Goal: Information Seeking & Learning: Check status

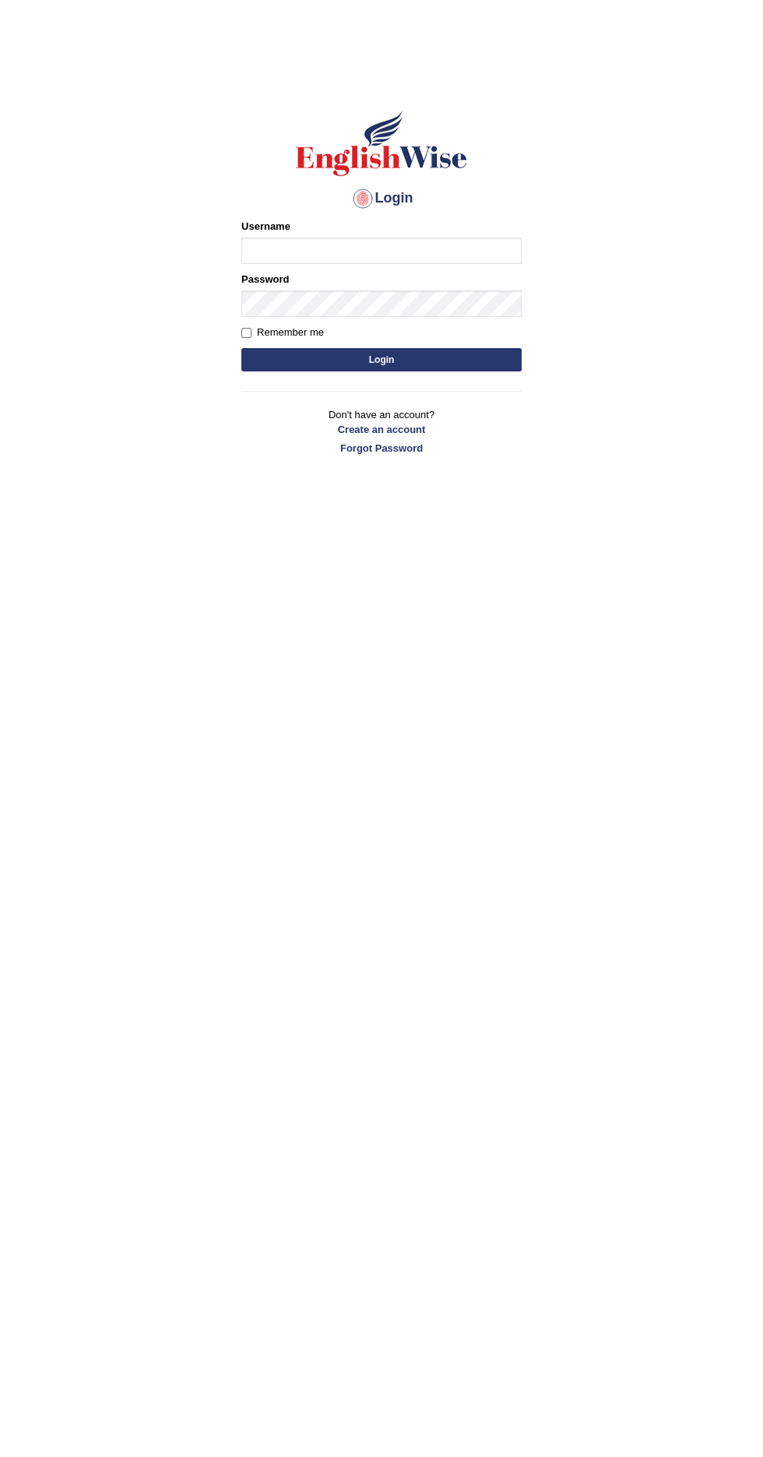
click at [450, 251] on input "Username" at bounding box center [381, 250] width 280 height 26
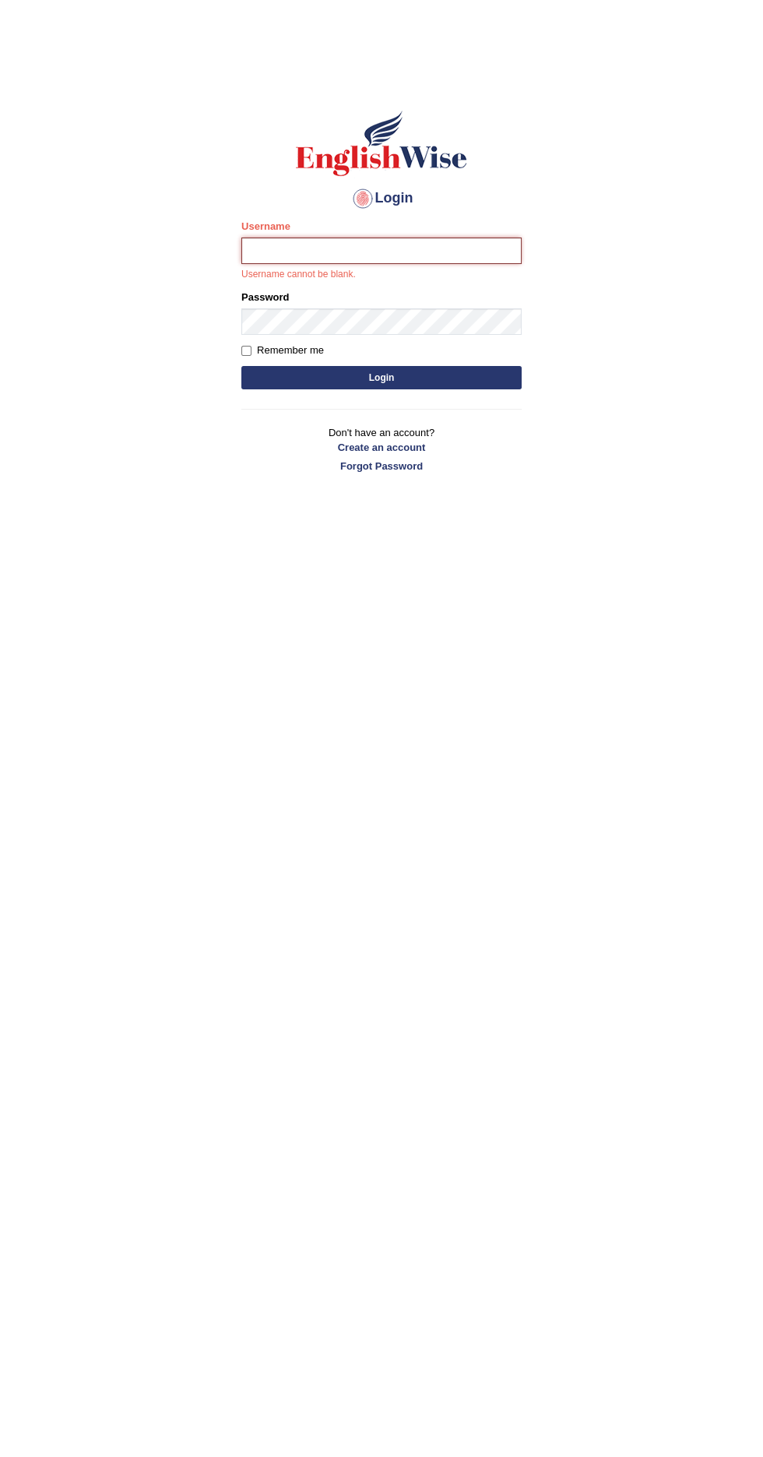
type input "abi5hek"
click at [241, 366] on button "Login" at bounding box center [381, 377] width 280 height 23
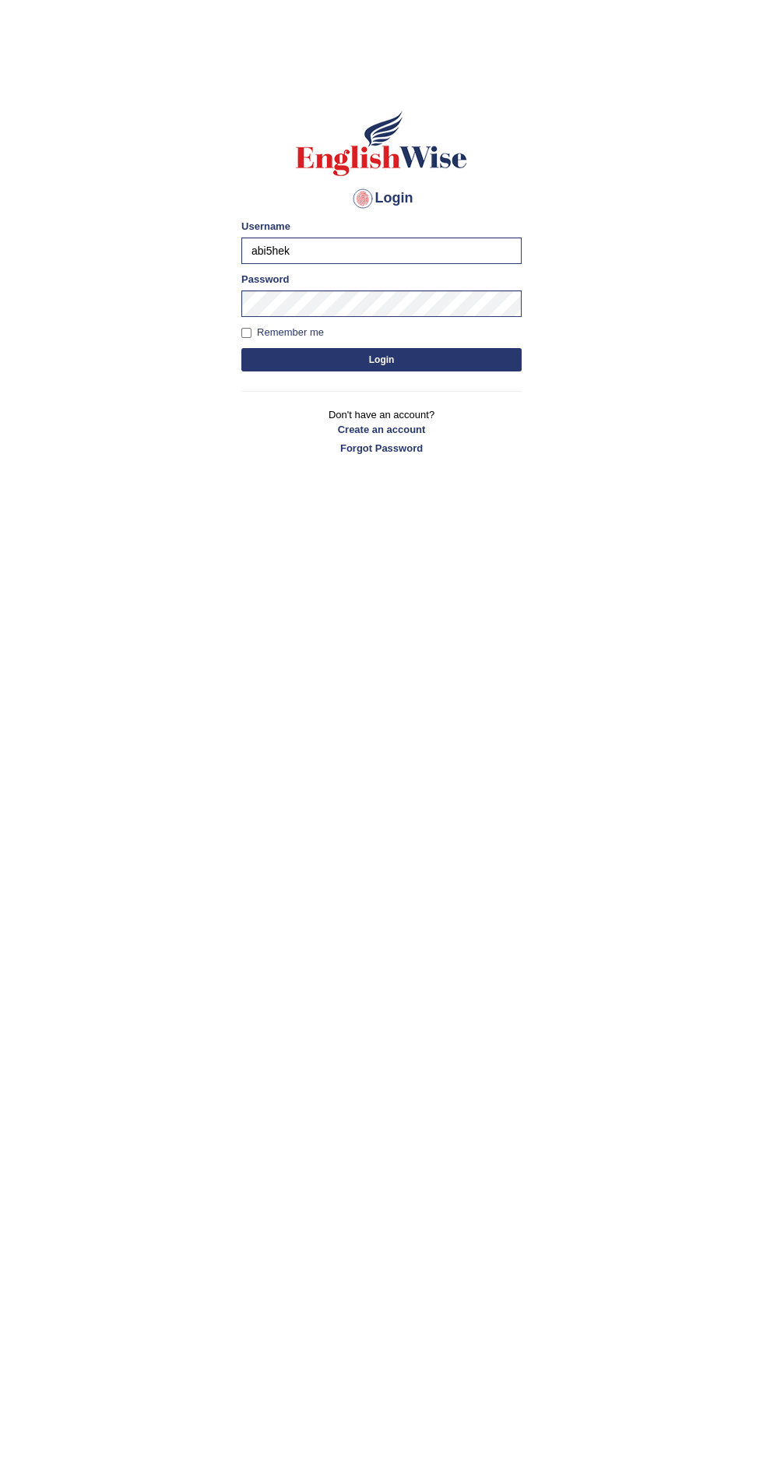
click at [480, 353] on button "Login" at bounding box center [381, 359] width 280 height 23
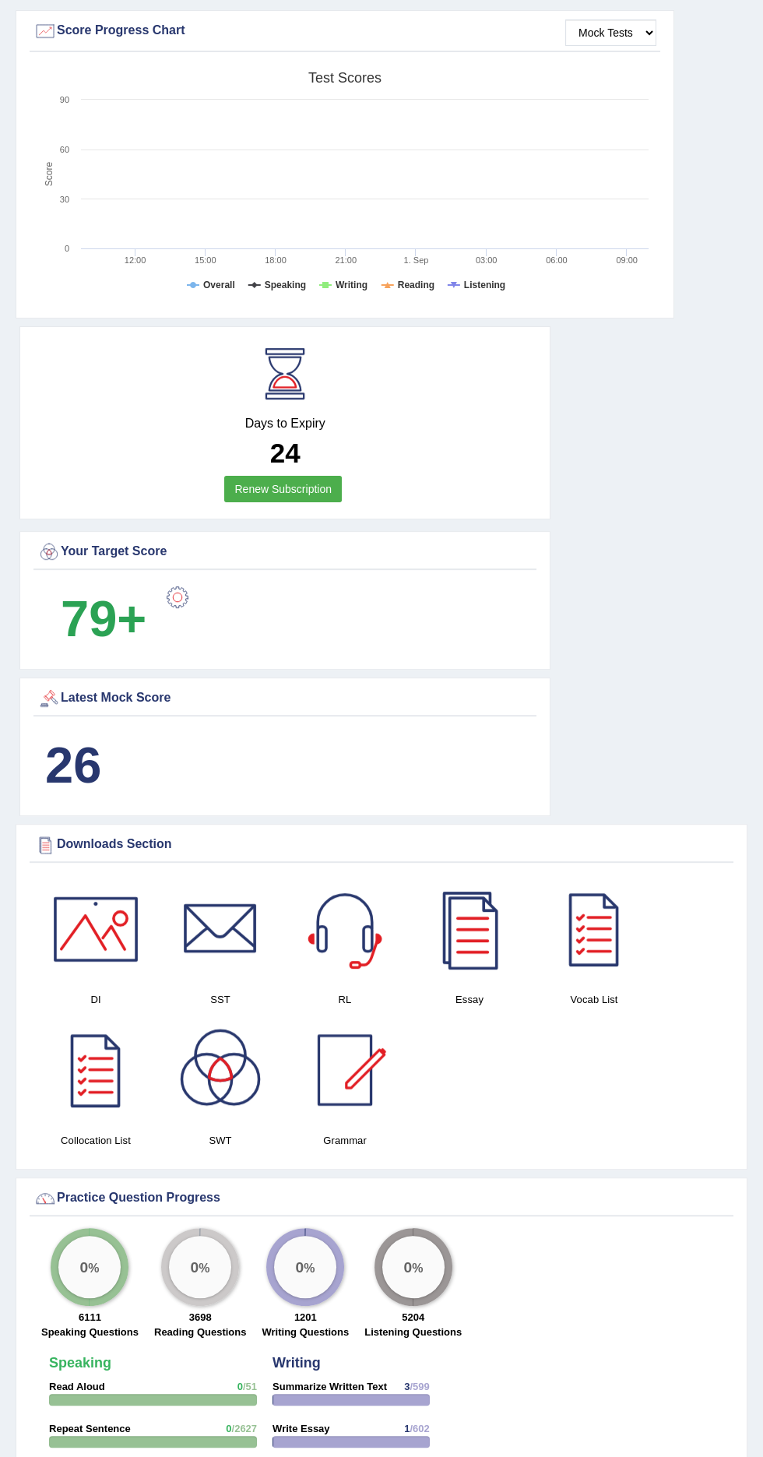
scroll to position [705, 0]
click at [47, 757] on b "26" at bounding box center [73, 765] width 56 height 57
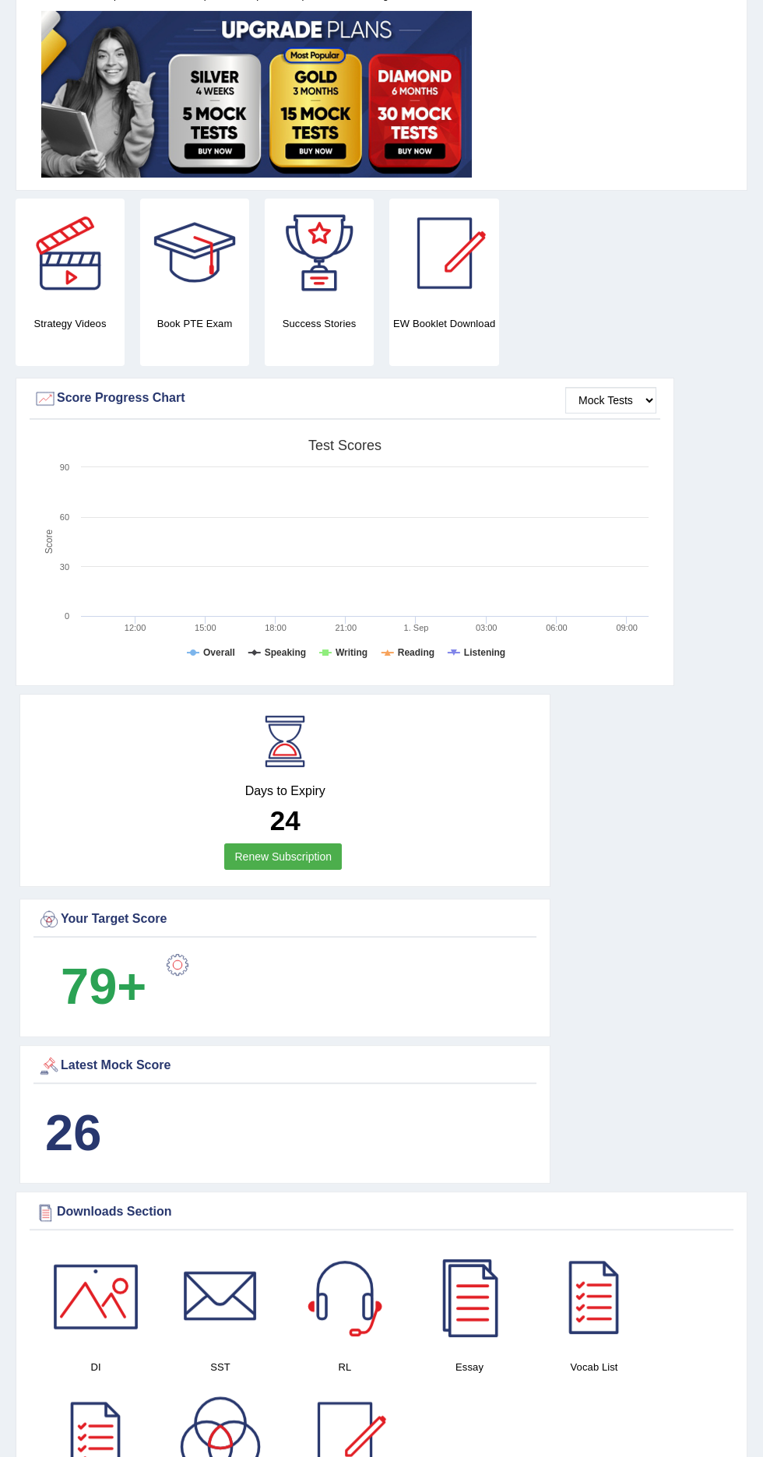
scroll to position [325, 0]
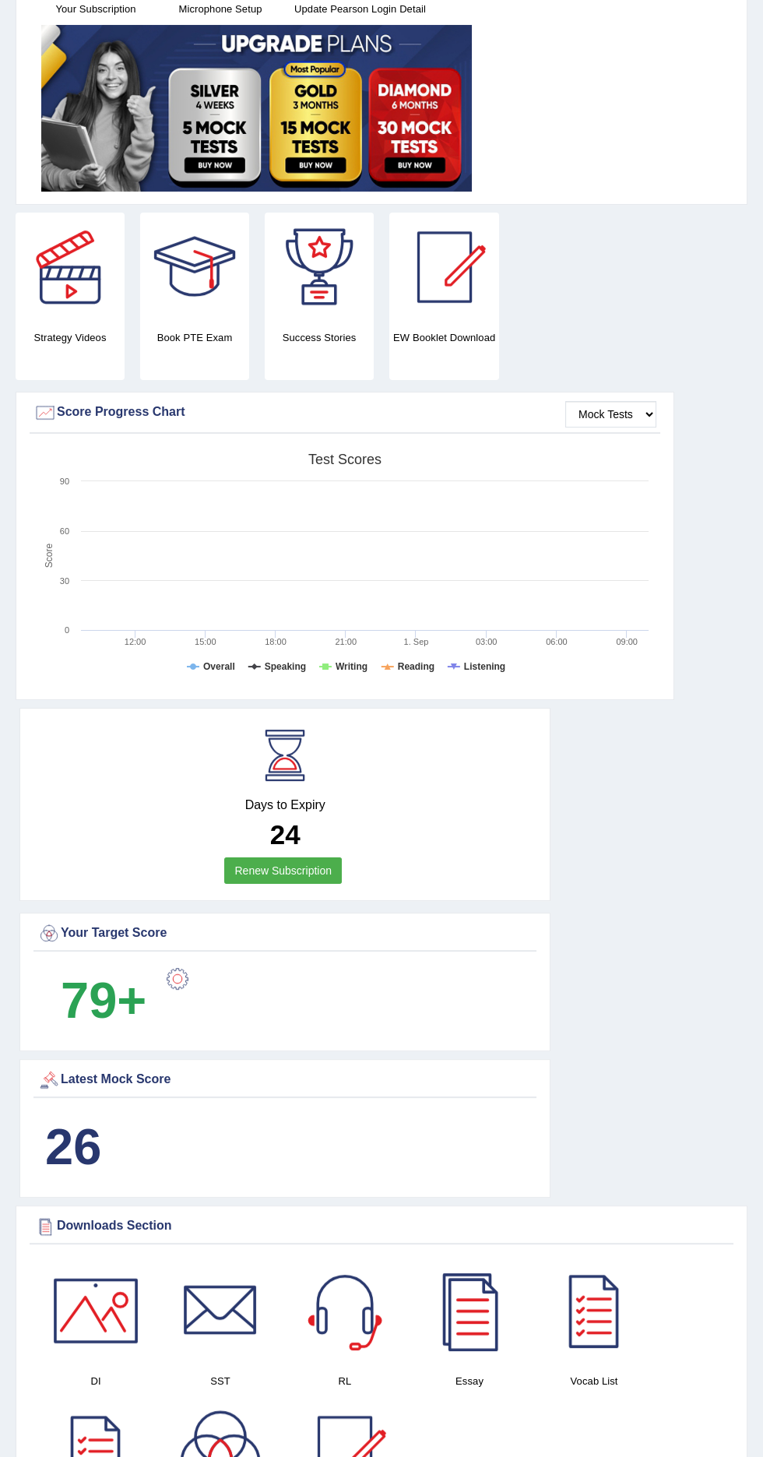
click at [462, 1068] on div "Latest Mock Score" at bounding box center [284, 1079] width 495 height 23
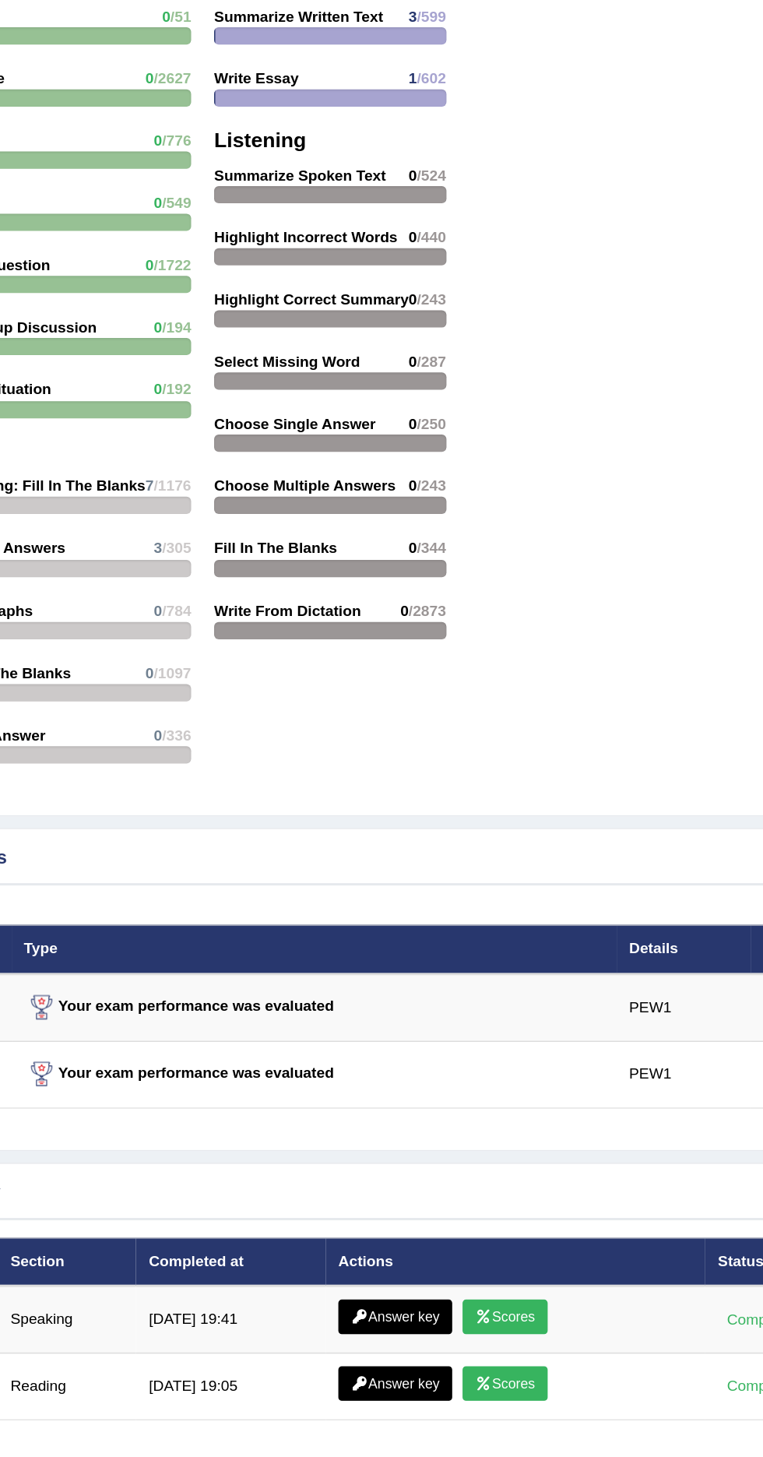
scroll to position [1651, 0]
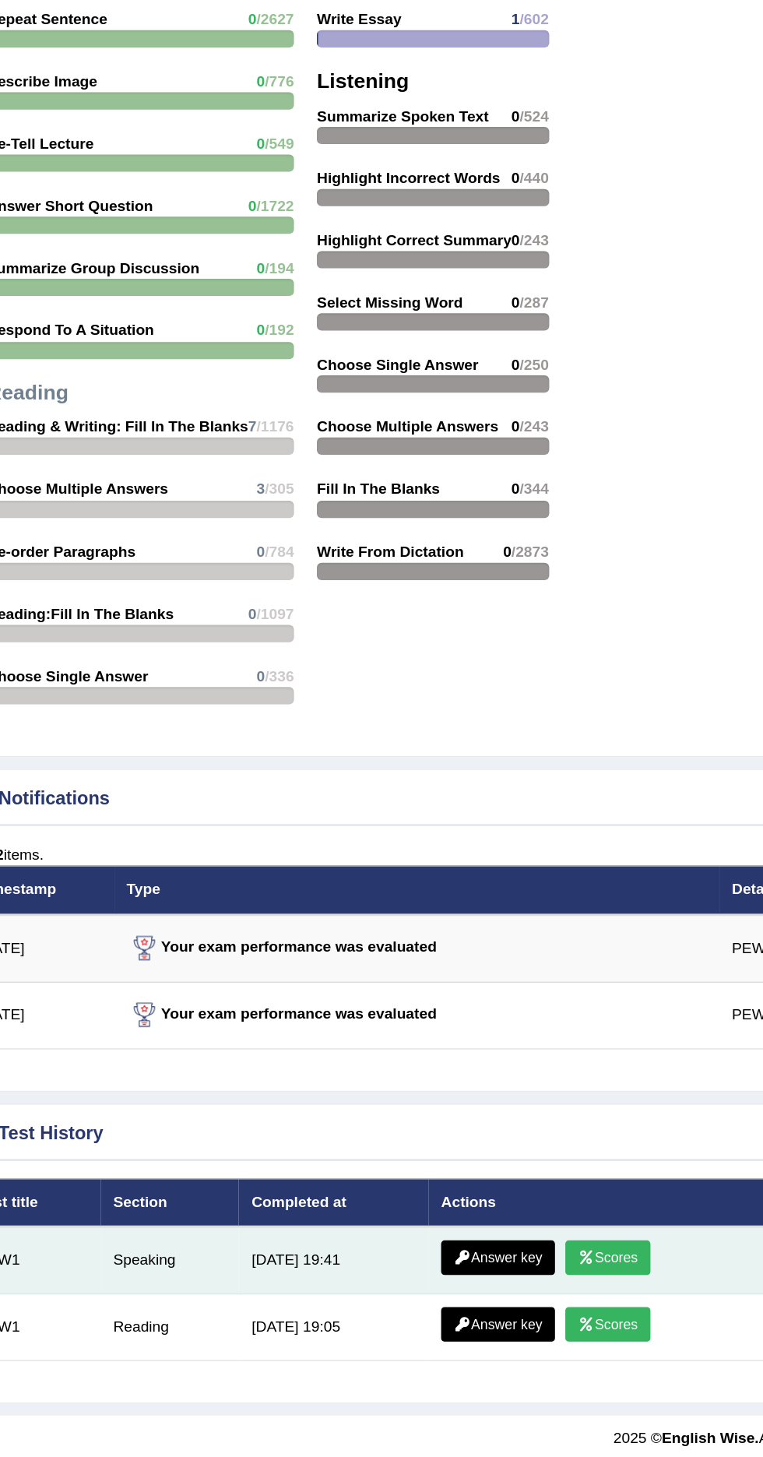
click at [482, 1312] on link "Scores" at bounding box center [470, 1321] width 58 height 23
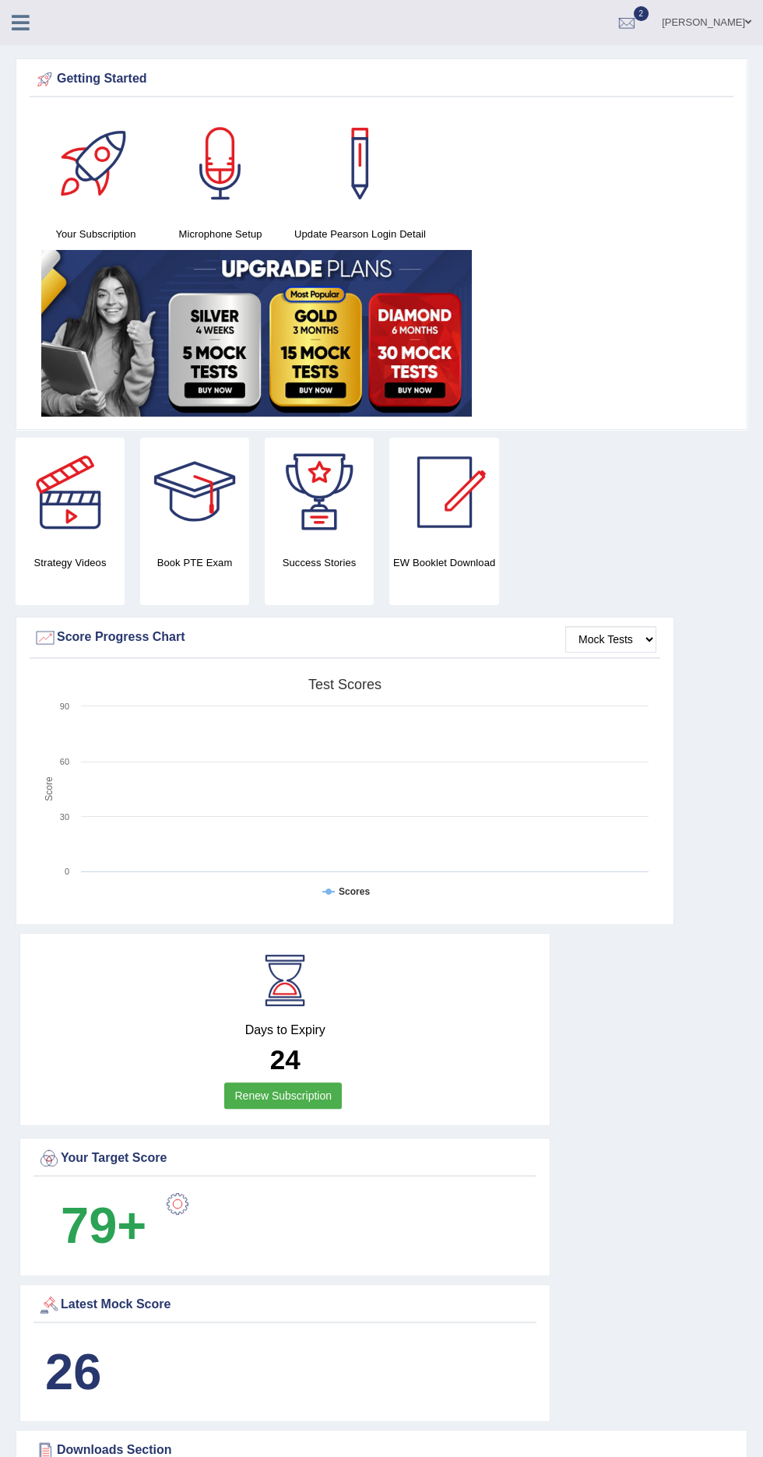
scroll to position [1552, 0]
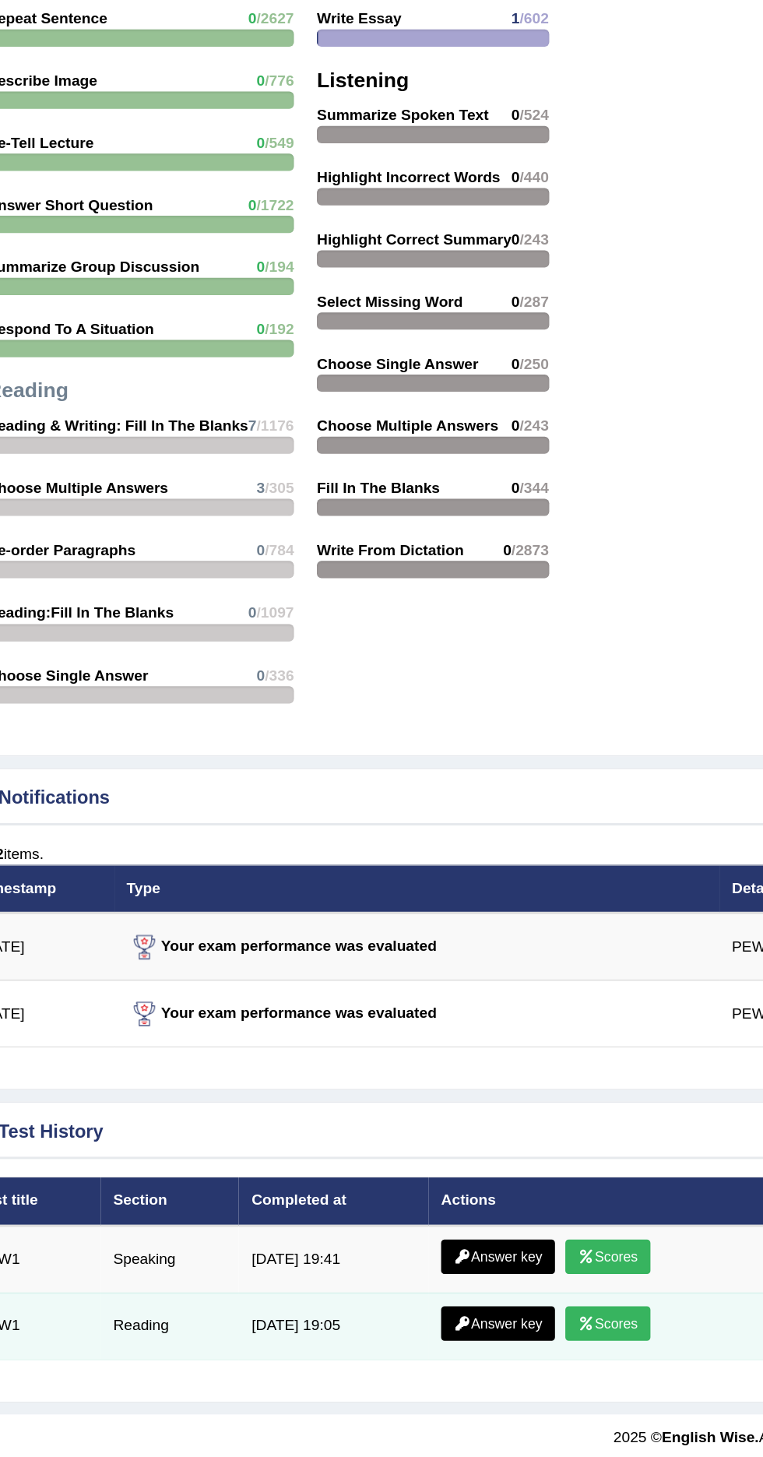
click at [476, 1358] on link "Scores" at bounding box center [470, 1366] width 58 height 23
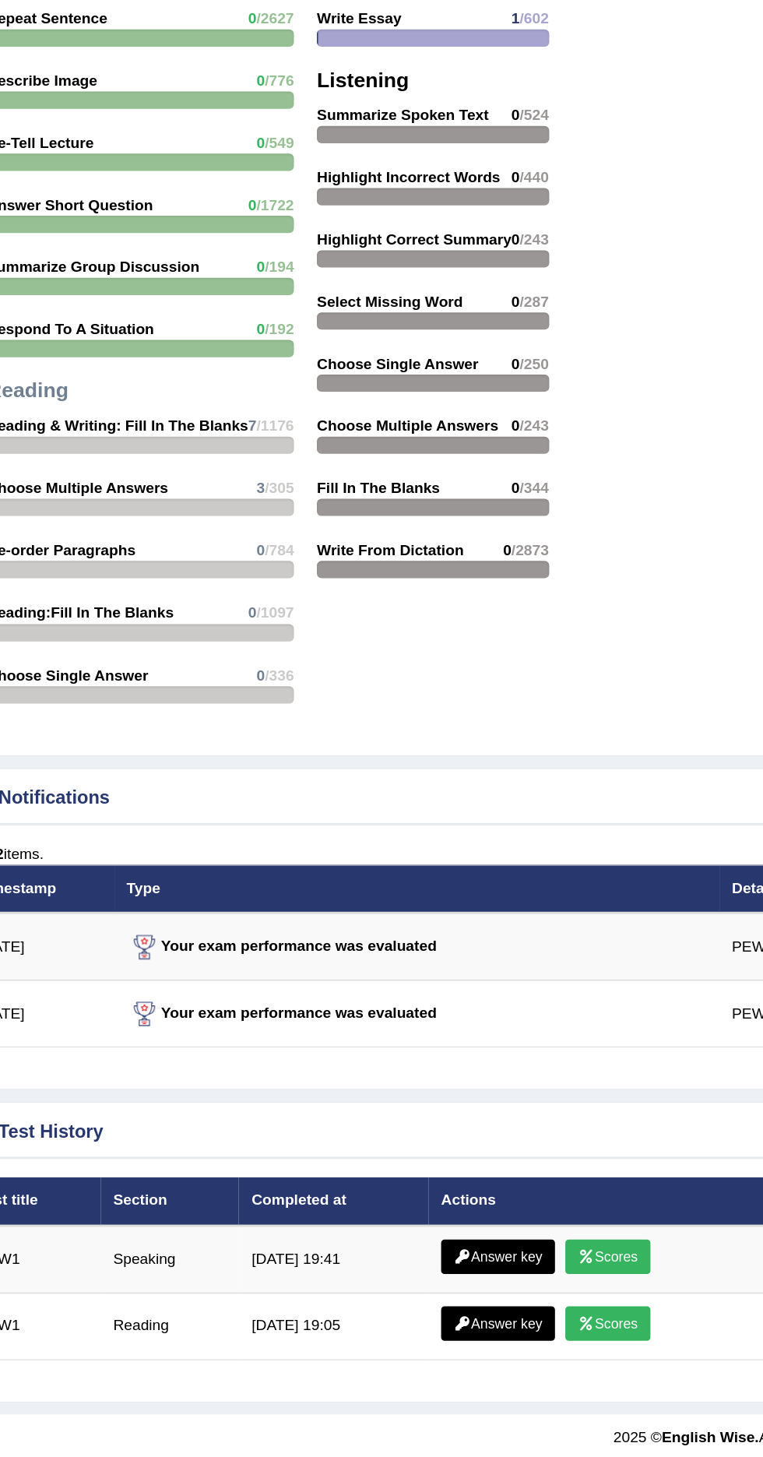
scroll to position [1552, 0]
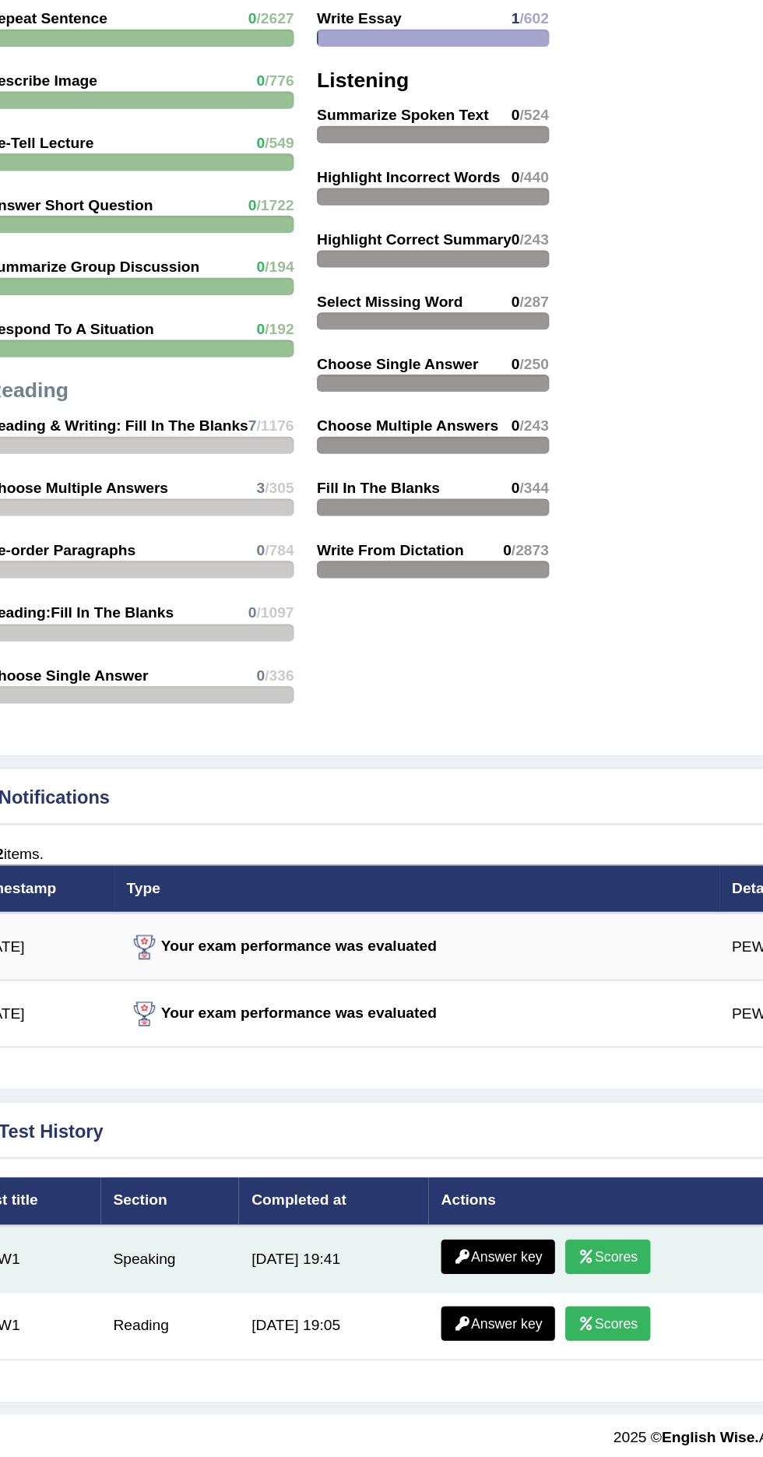
click at [490, 1310] on link "Scores" at bounding box center [470, 1321] width 58 height 23
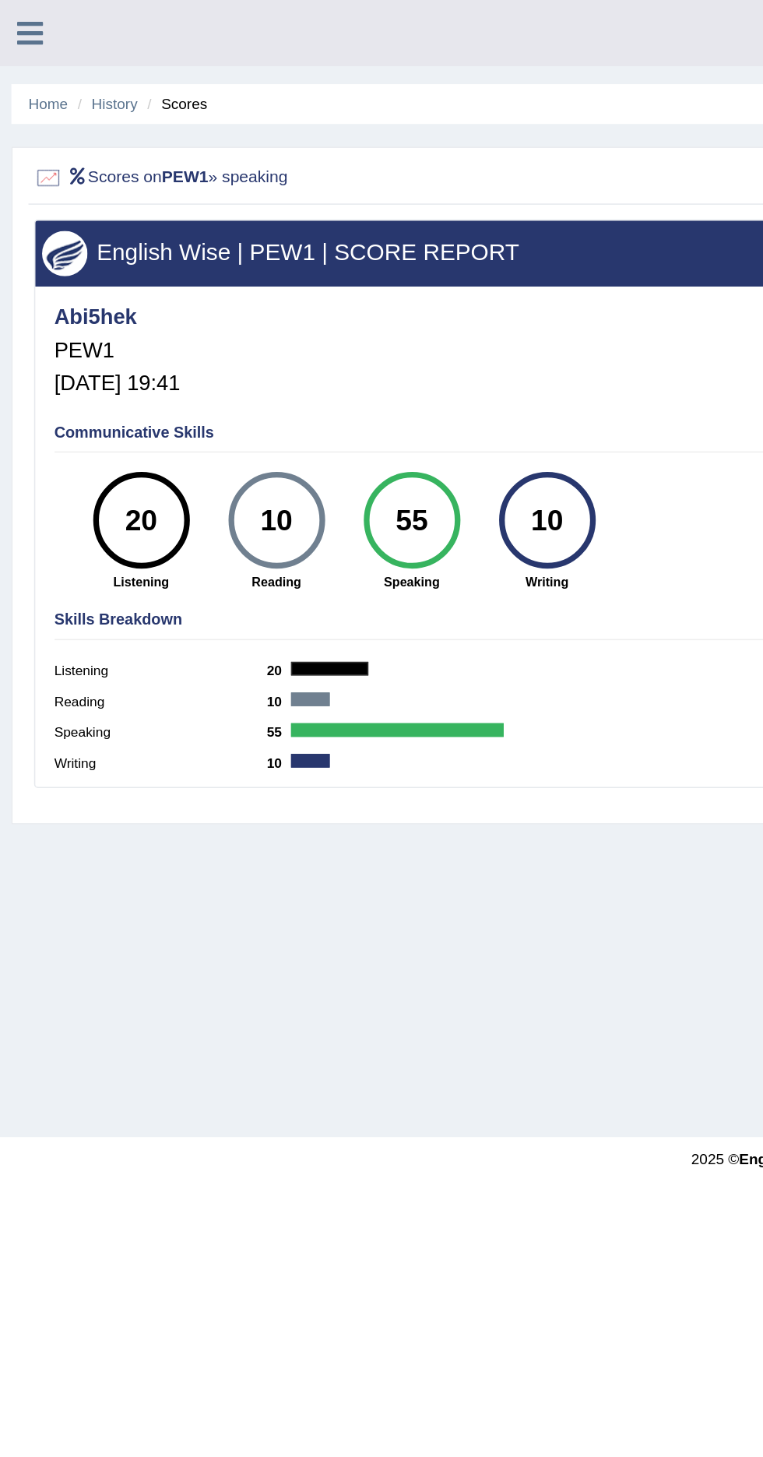
click at [61, 291] on h4 "Communicative Skills" at bounding box center [381, 297] width 689 height 12
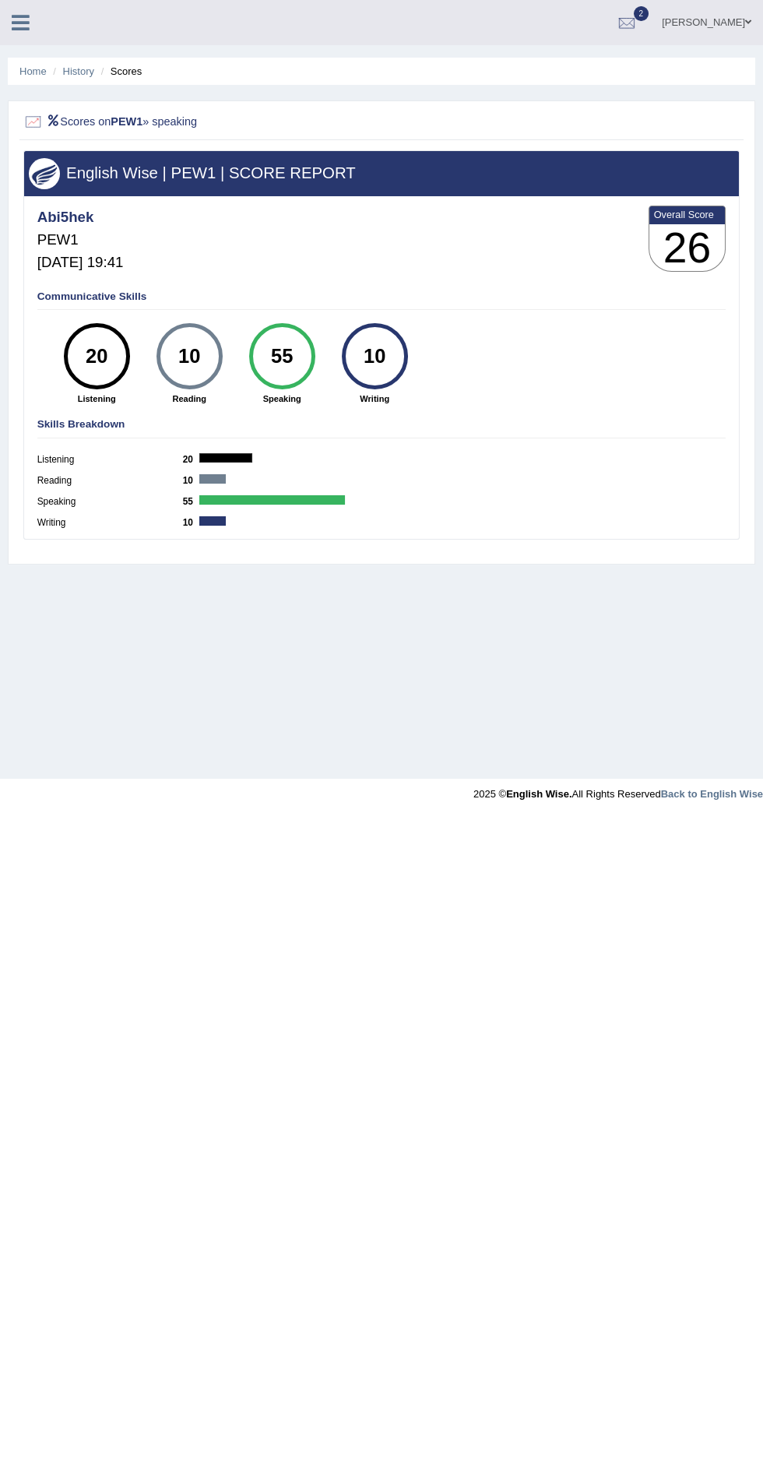
click at [720, 241] on h3 "26" at bounding box center [687, 247] width 76 height 47
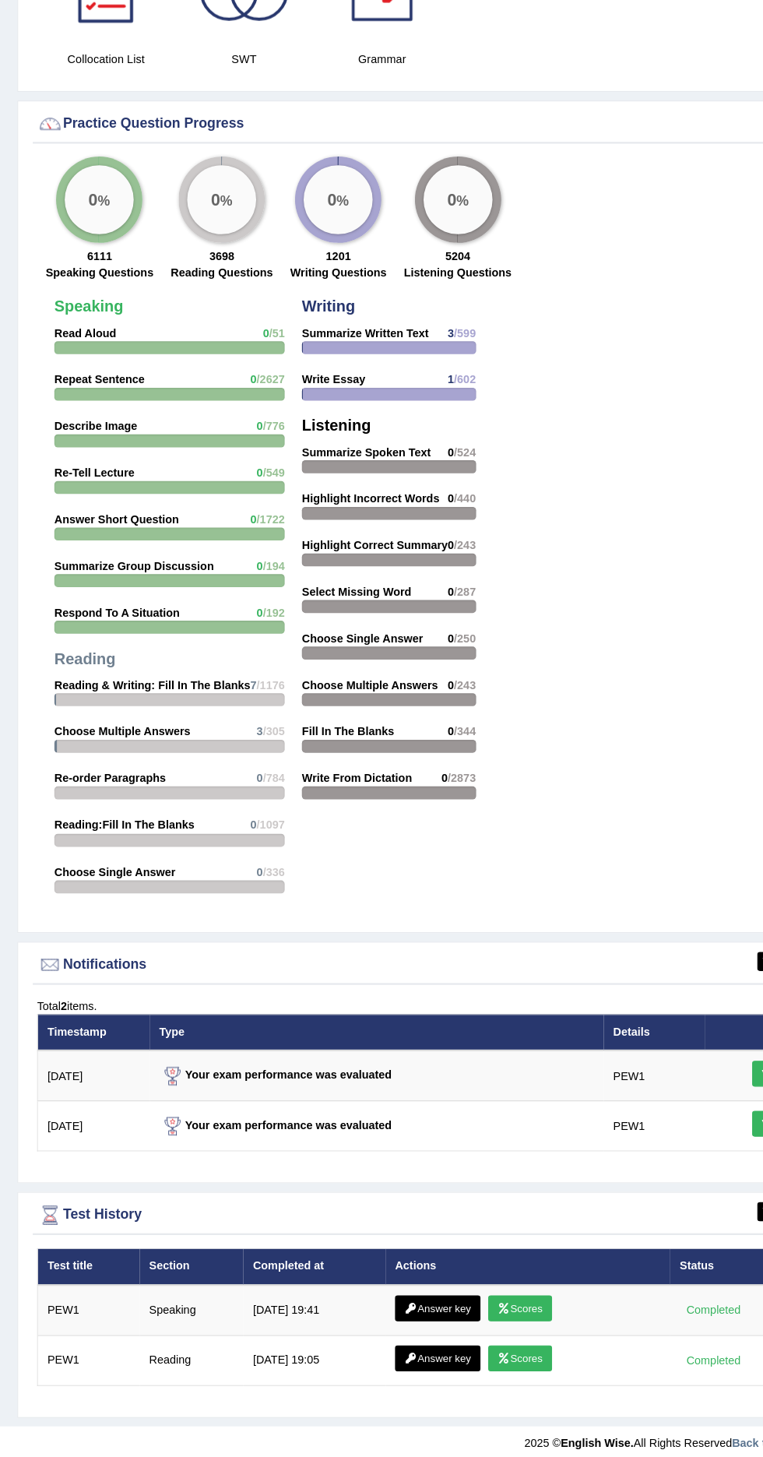
scroll to position [1552, 0]
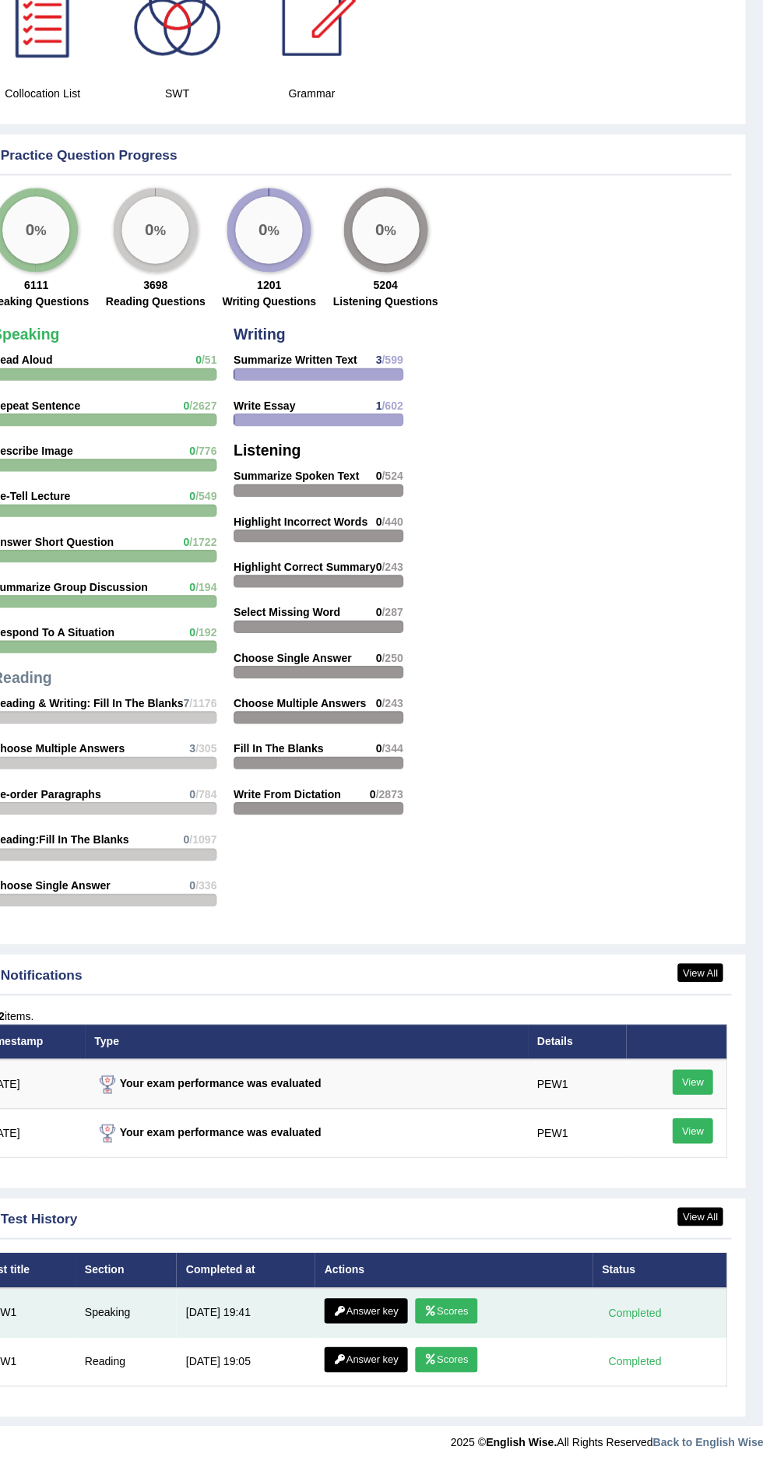
click at [419, 1311] on link "Answer key" at bounding box center [395, 1321] width 77 height 23
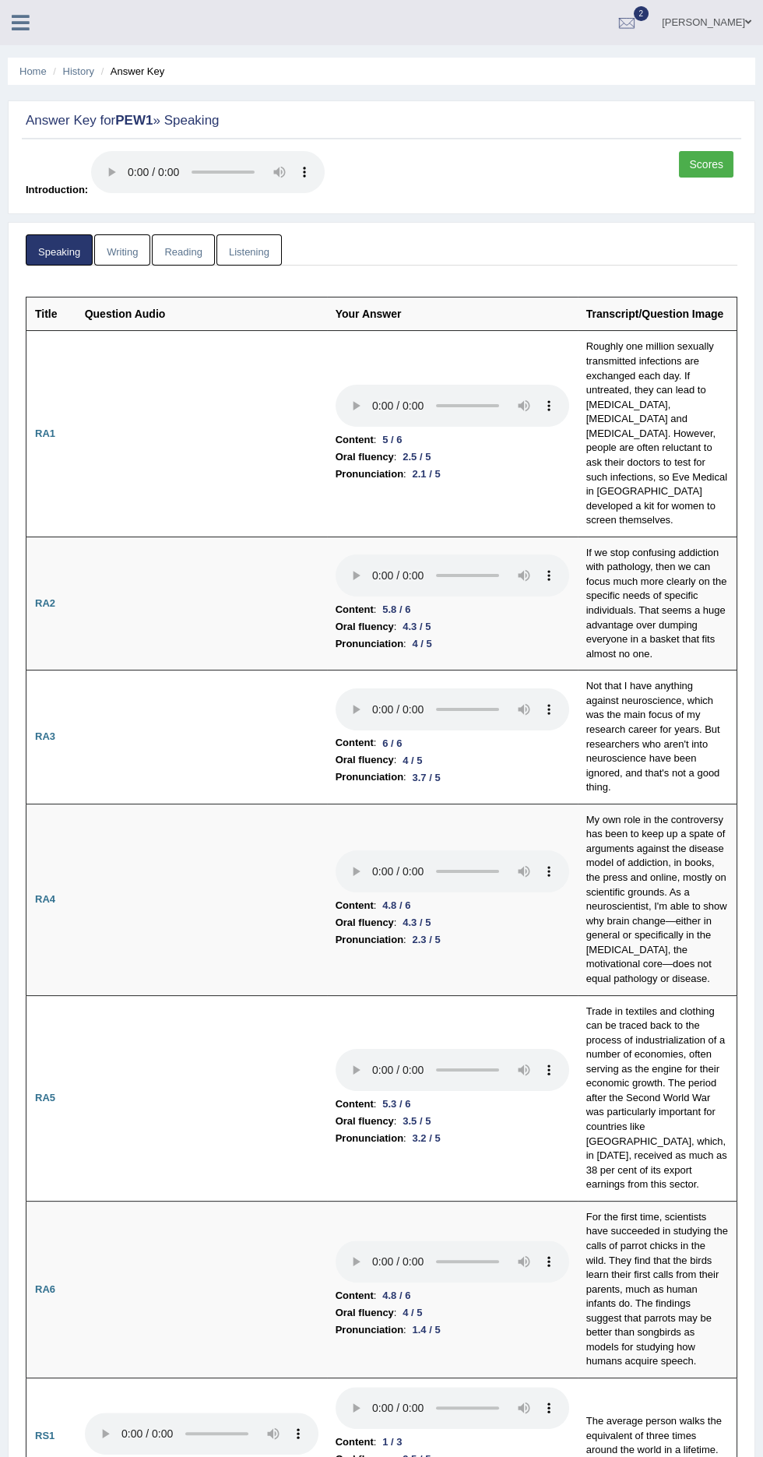
click at [62, 251] on link "Speaking" at bounding box center [59, 250] width 67 height 32
click at [114, 255] on link "Writing" at bounding box center [122, 250] width 56 height 32
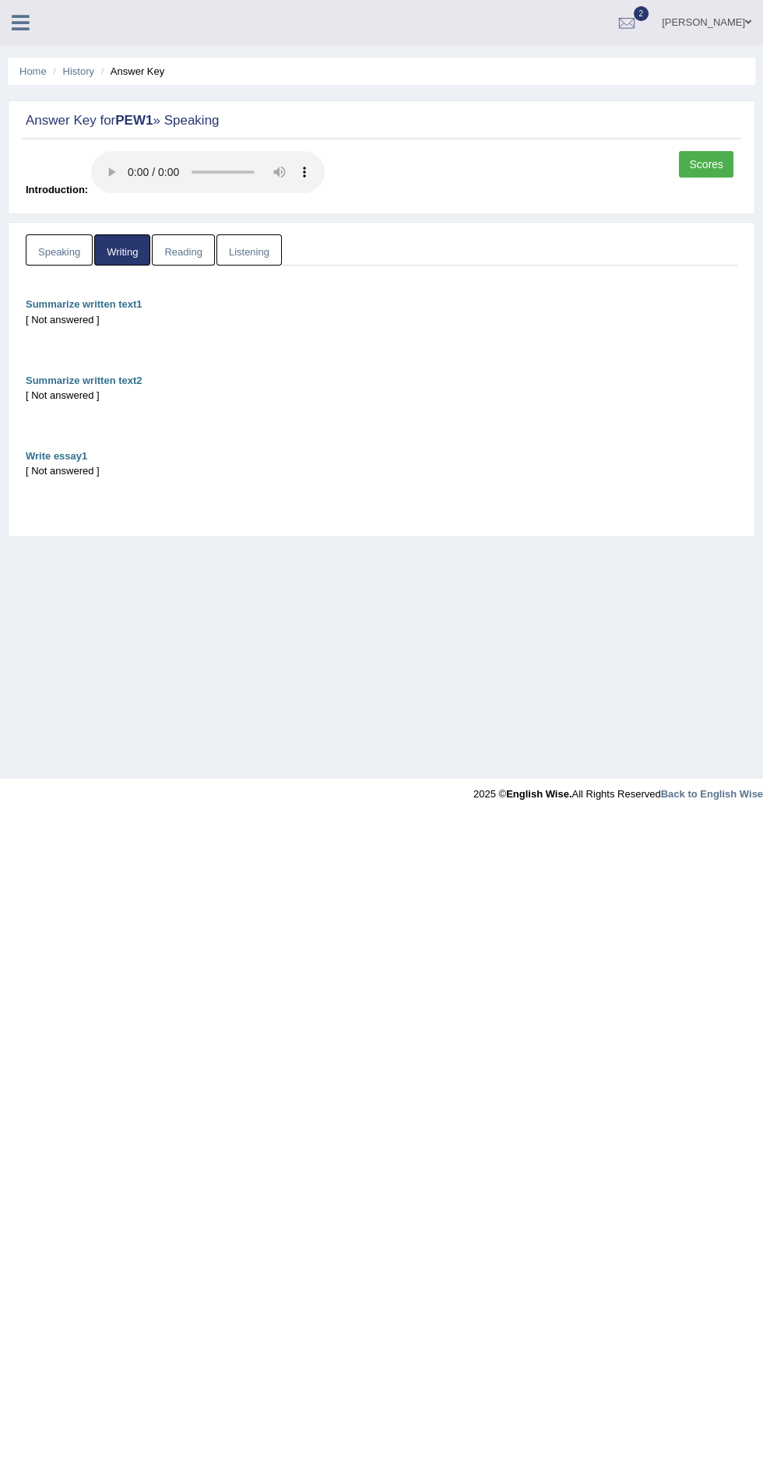
click at [160, 262] on link "Reading" at bounding box center [183, 250] width 62 height 32
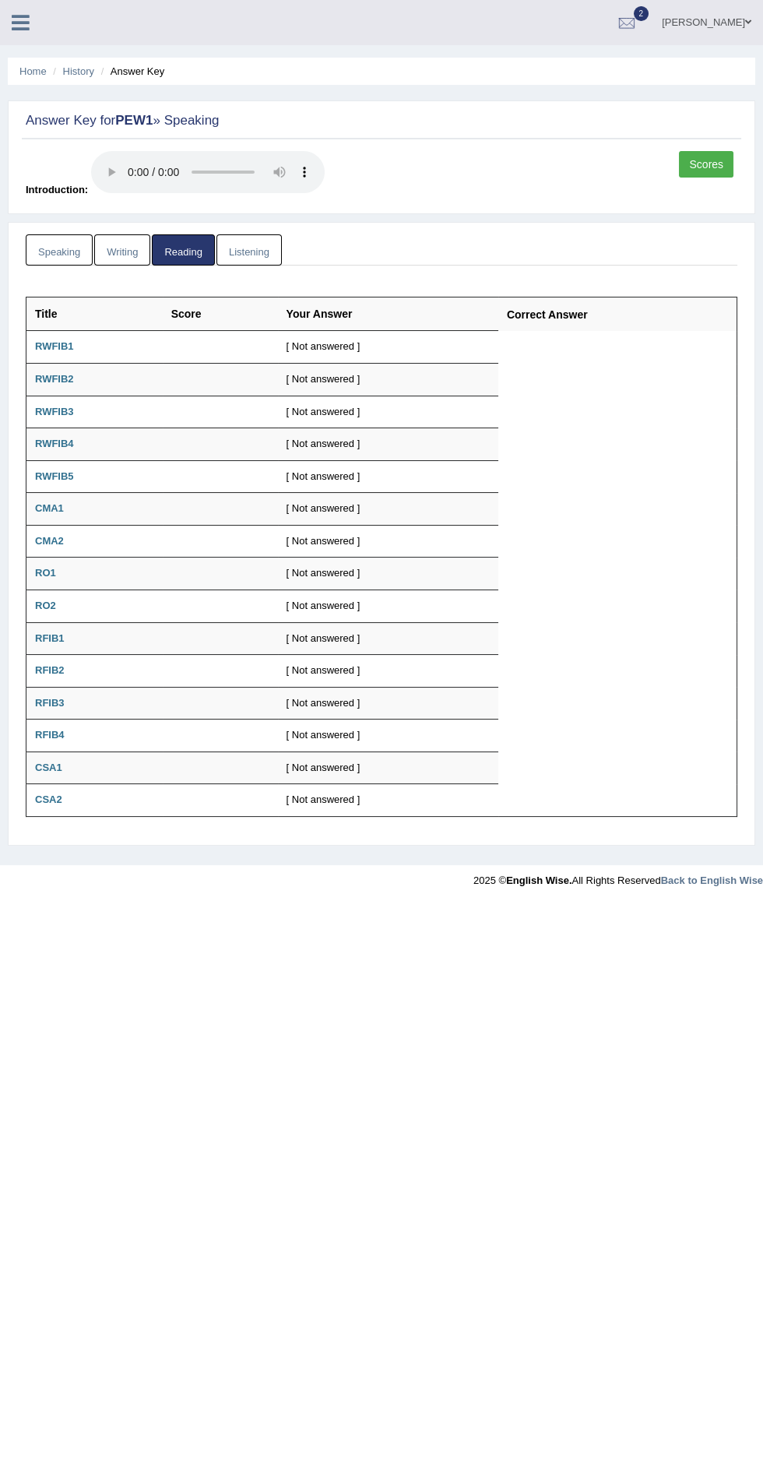
click at [248, 251] on link "Listening" at bounding box center [248, 250] width 65 height 32
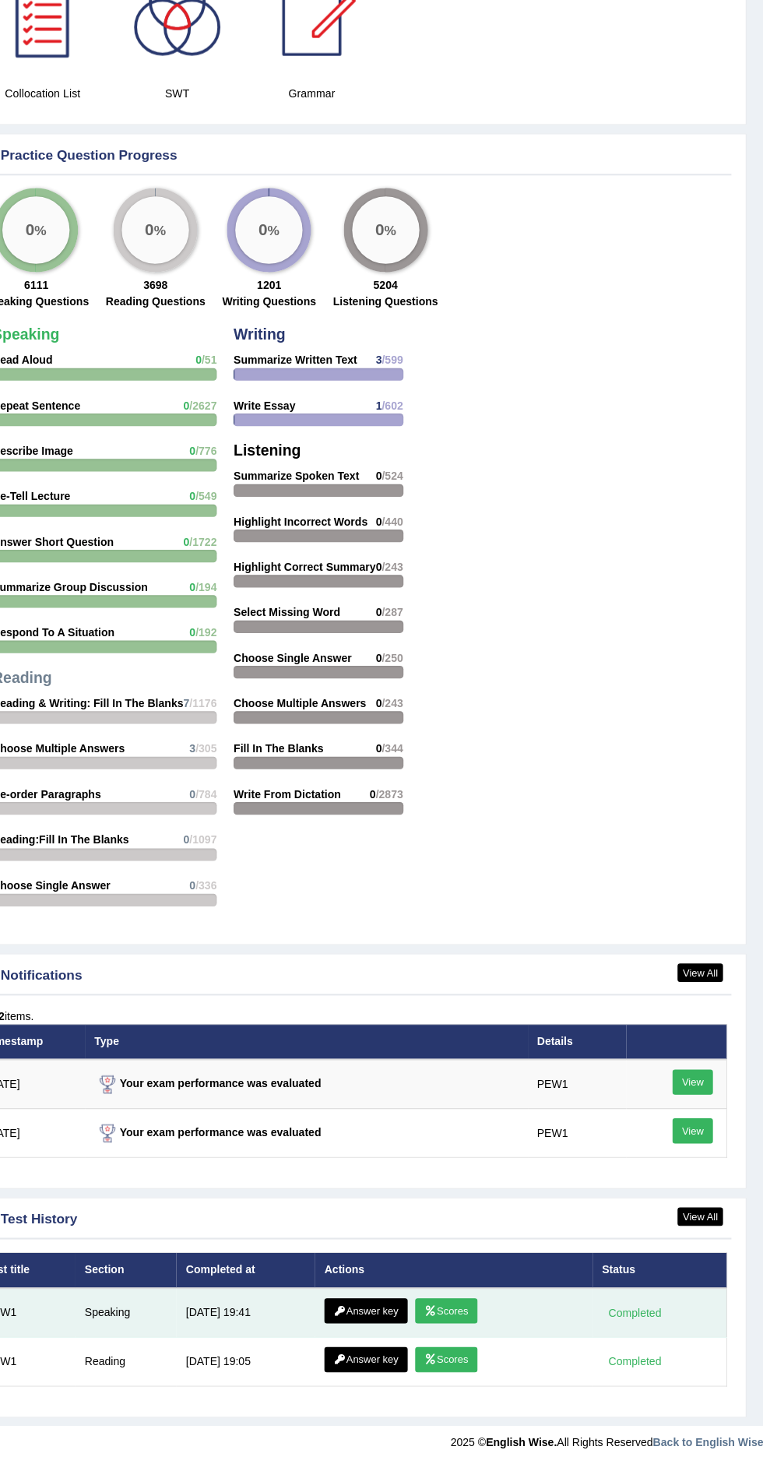
click at [485, 1310] on link "Scores" at bounding box center [470, 1321] width 58 height 23
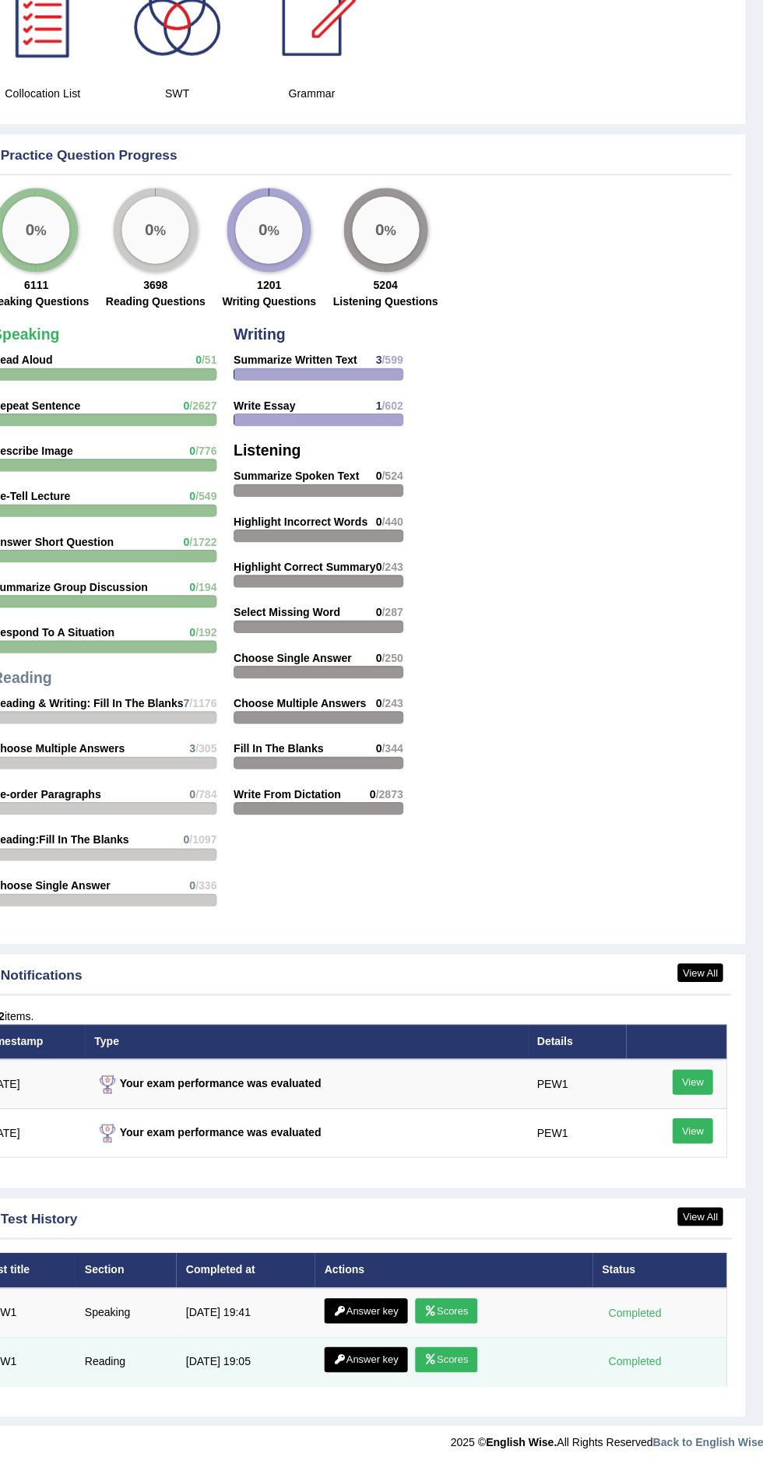
click at [484, 1364] on link "Scores" at bounding box center [470, 1366] width 58 height 23
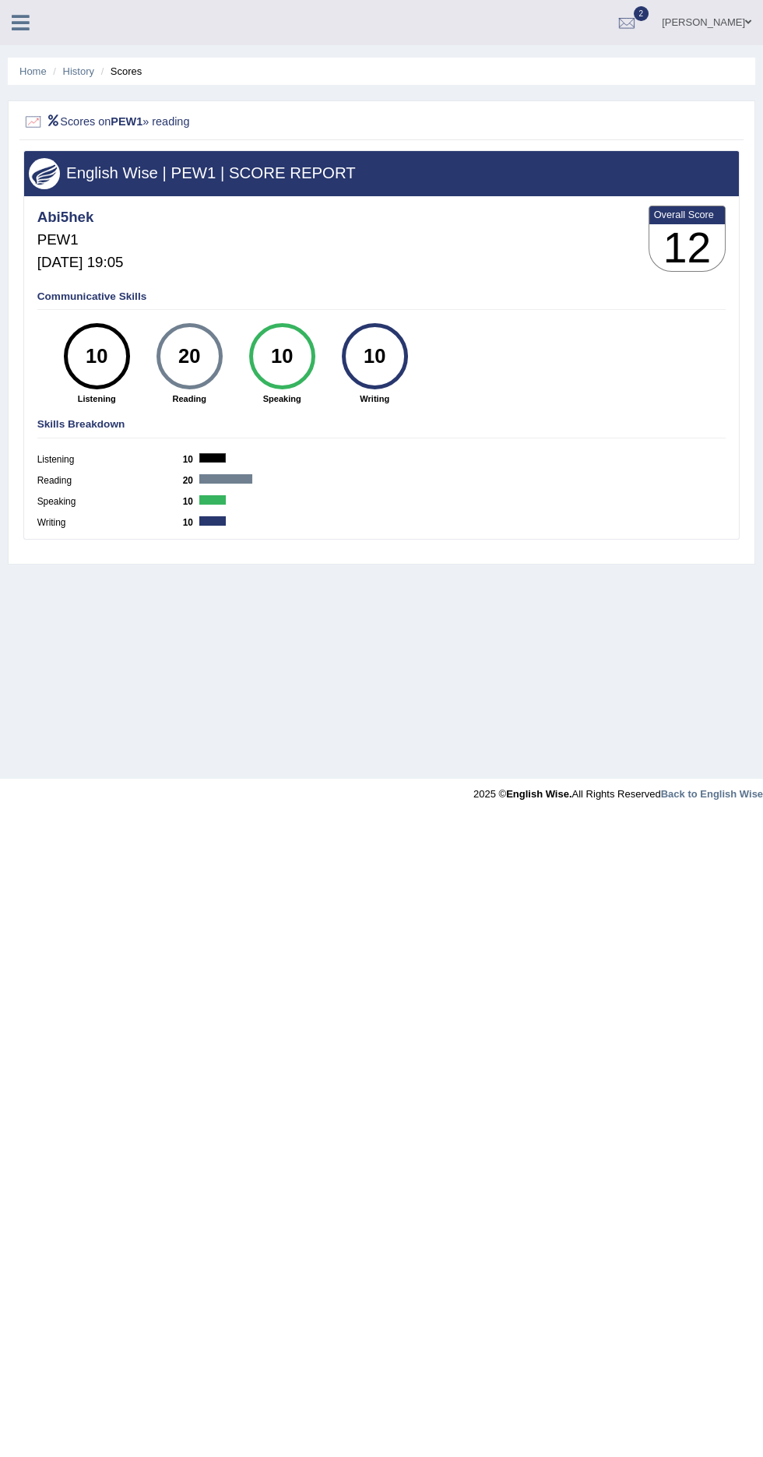
click at [60, 301] on h4 "Communicative Skills" at bounding box center [381, 297] width 689 height 12
click at [68, 296] on h4 "Communicative Skills" at bounding box center [381, 297] width 689 height 12
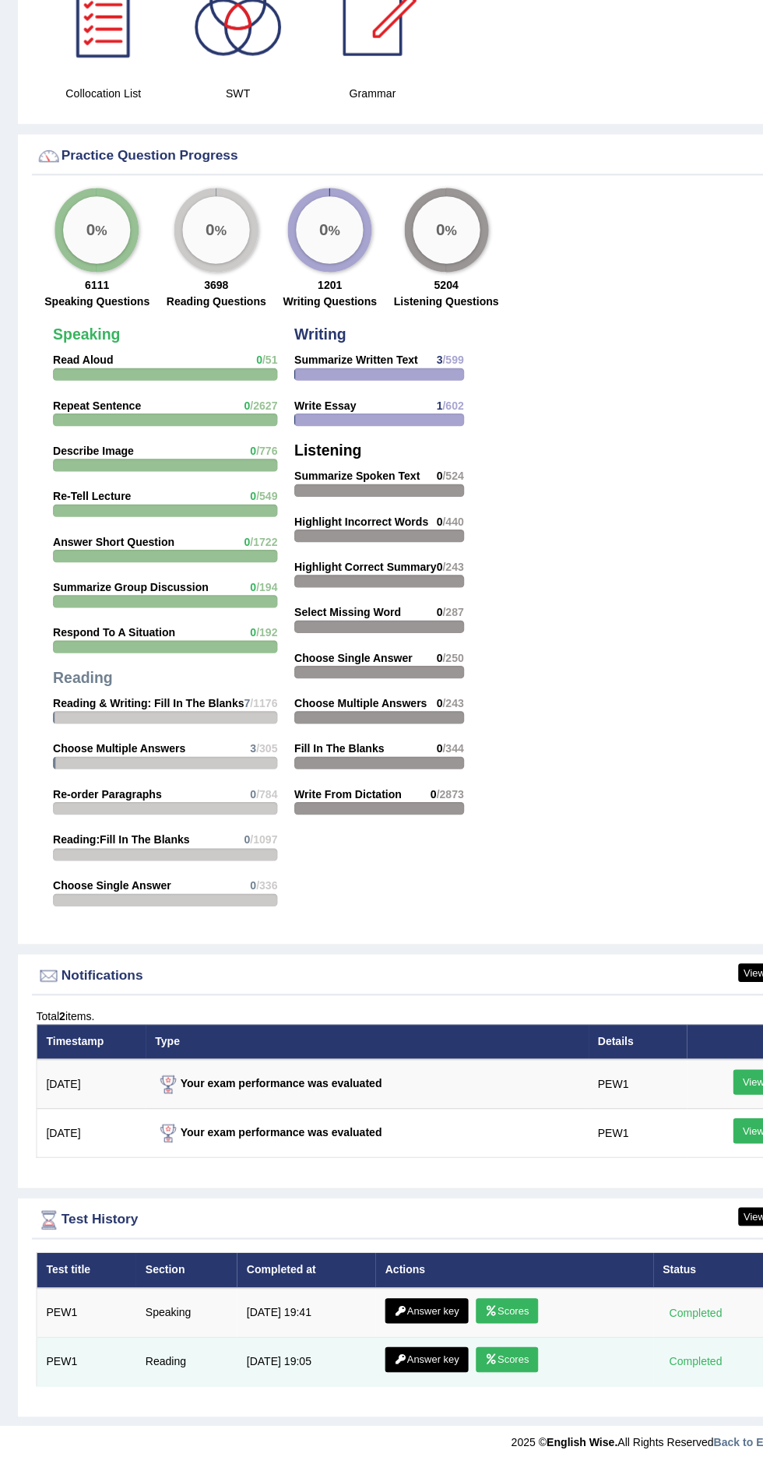
click at [368, 1362] on icon at bounding box center [371, 1366] width 12 height 9
click at [485, 1358] on link "Scores" at bounding box center [470, 1366] width 58 height 23
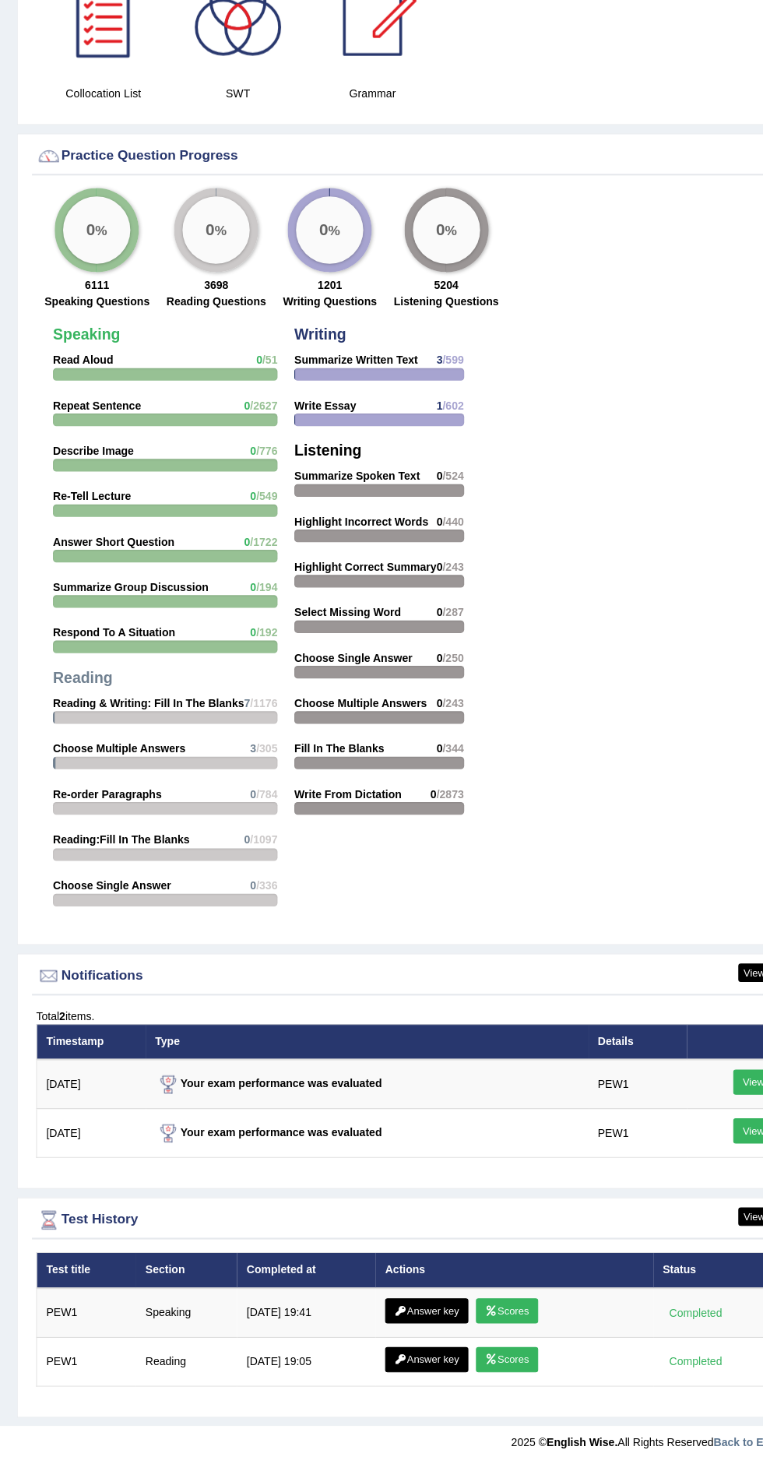
scroll to position [1552, 0]
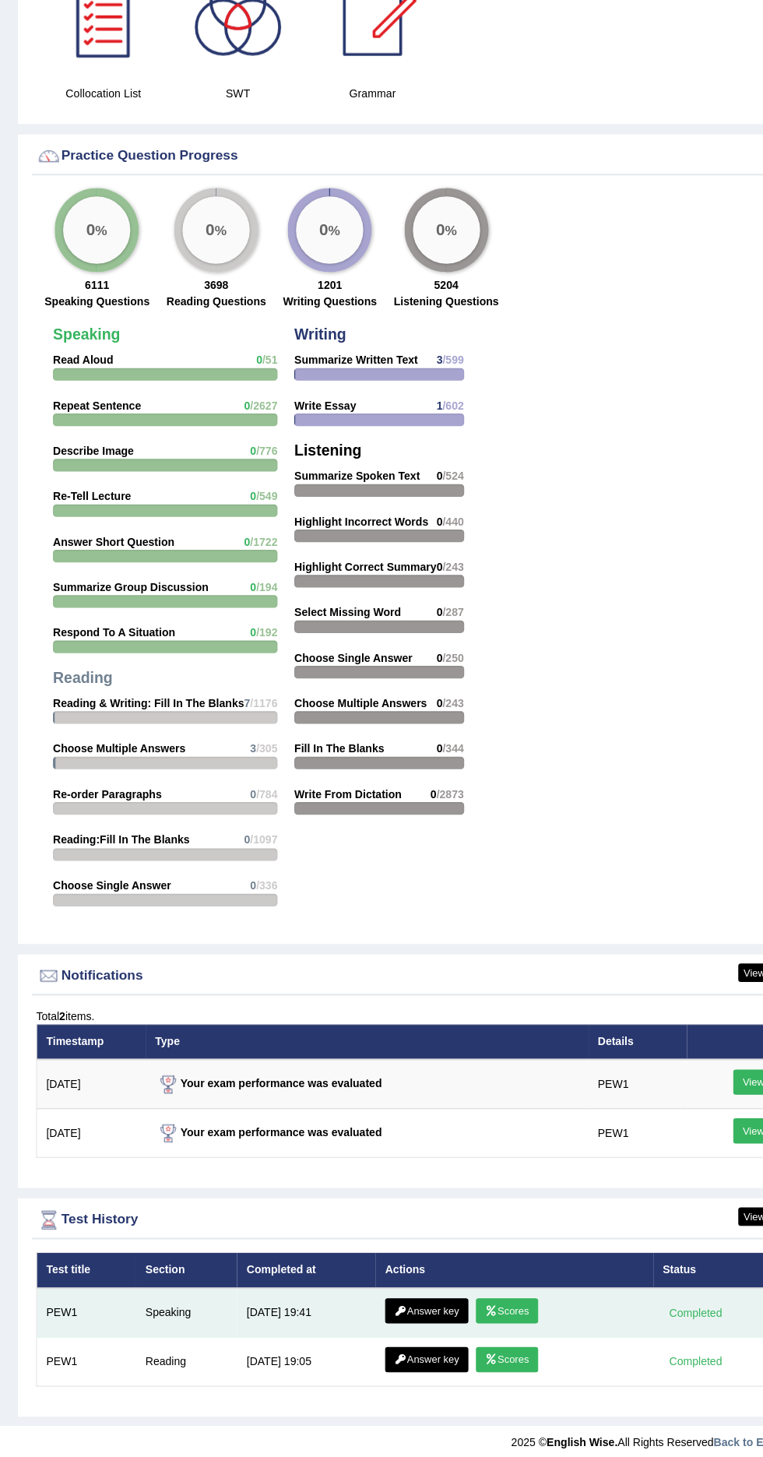
click at [474, 1320] on link "Scores" at bounding box center [470, 1321] width 58 height 23
